Goal: Find specific page/section: Find specific page/section

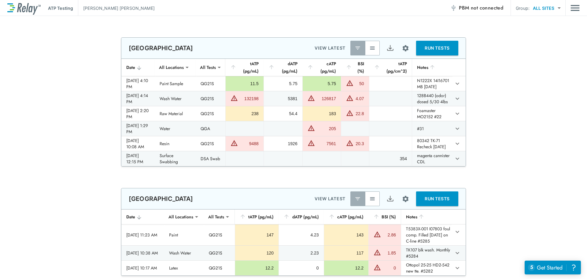
click at [375, 50] on button "button" at bounding box center [372, 48] width 15 height 15
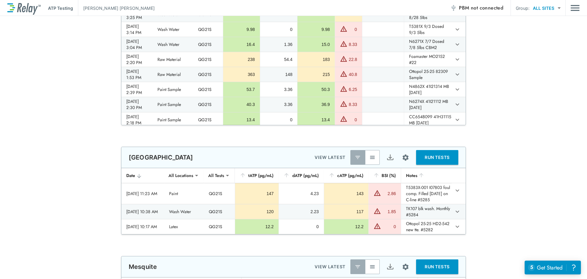
scroll to position [183, 0]
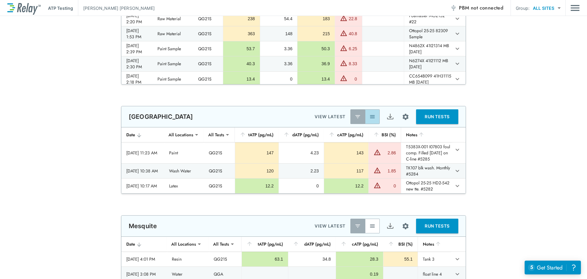
click at [371, 118] on img "button" at bounding box center [372, 116] width 6 height 6
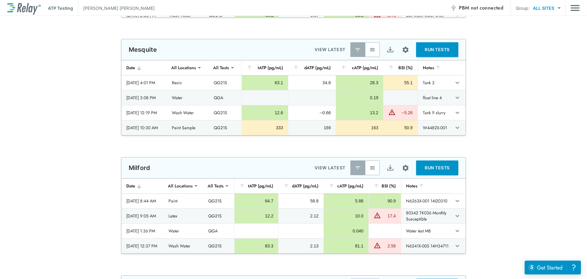
scroll to position [489, 0]
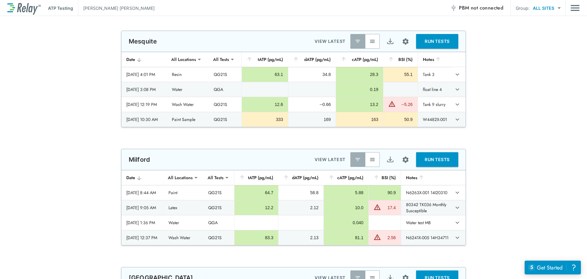
click at [370, 161] on img "button" at bounding box center [372, 159] width 6 height 6
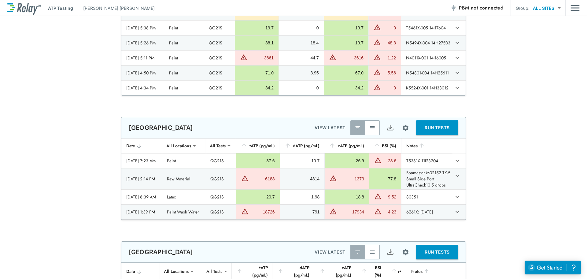
scroll to position [734, 0]
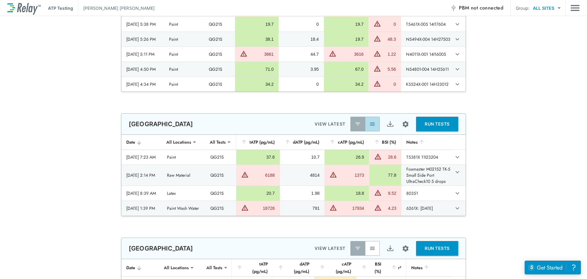
click at [370, 123] on img "button" at bounding box center [372, 124] width 6 height 6
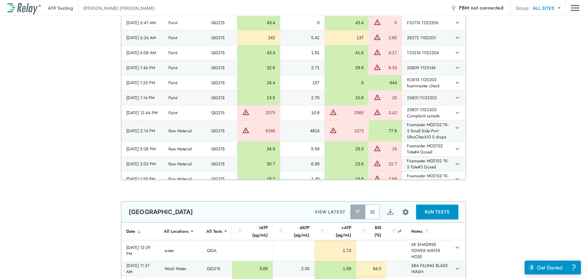
scroll to position [887, 0]
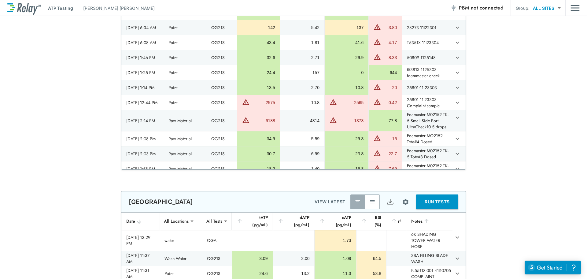
type input "**********"
type input "***"
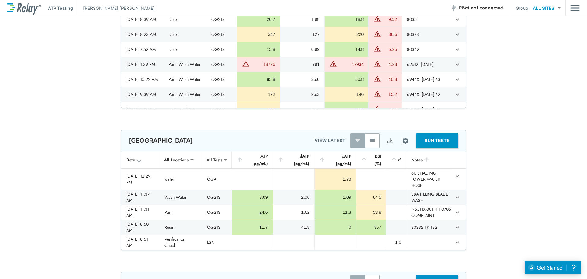
scroll to position [1009, 0]
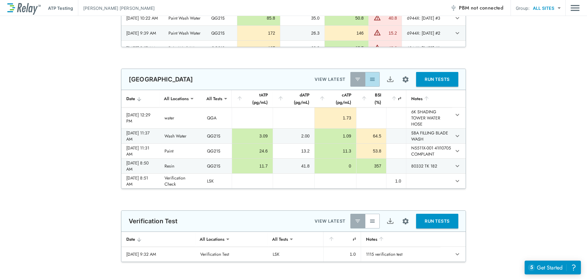
click at [369, 84] on button "button" at bounding box center [372, 79] width 15 height 15
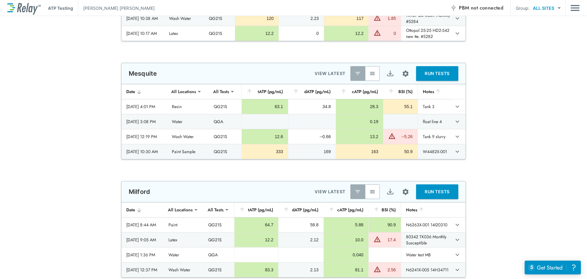
scroll to position [140, 0]
